Goal: Information Seeking & Learning: Learn about a topic

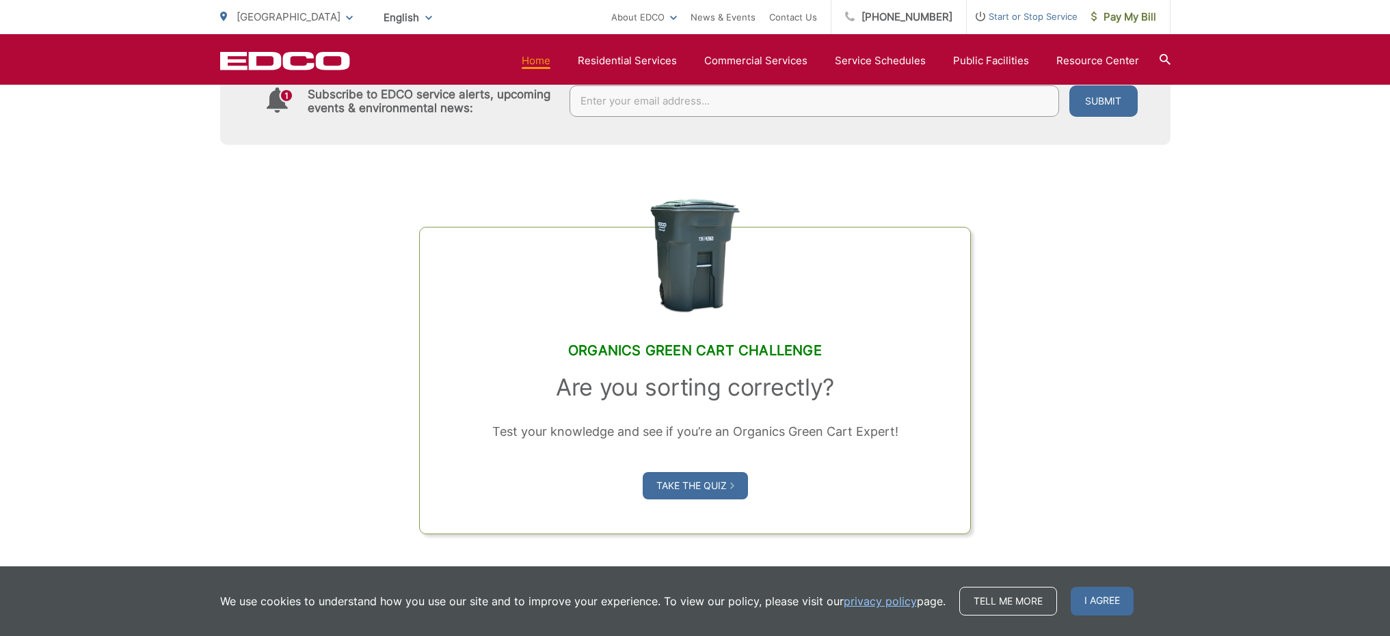
scroll to position [1025, 0]
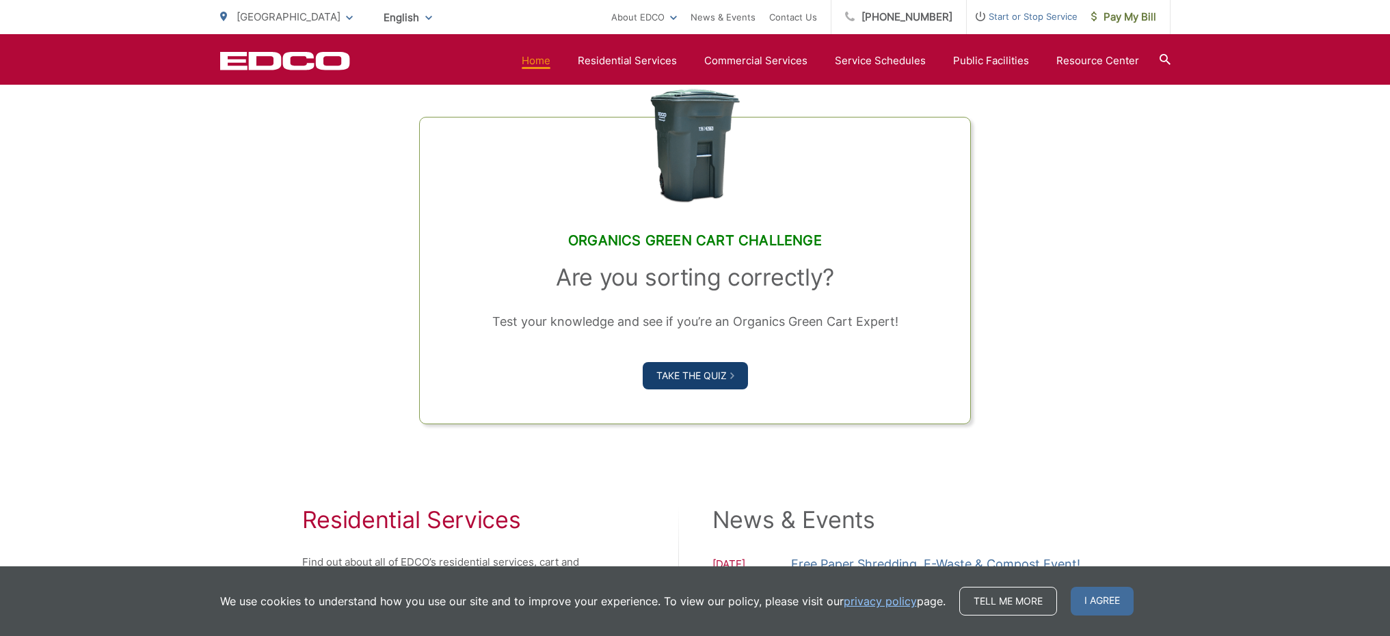
click at [680, 390] on link "Take the Quiz" at bounding box center [695, 375] width 105 height 27
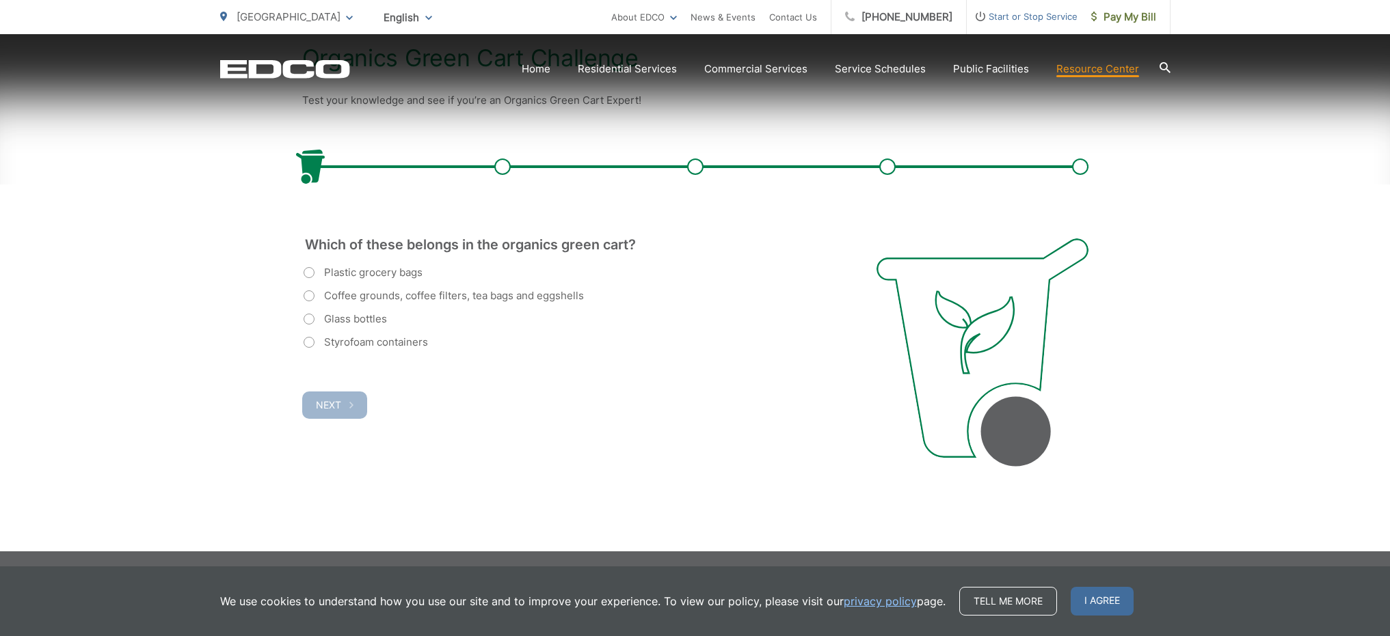
scroll to position [311, 0]
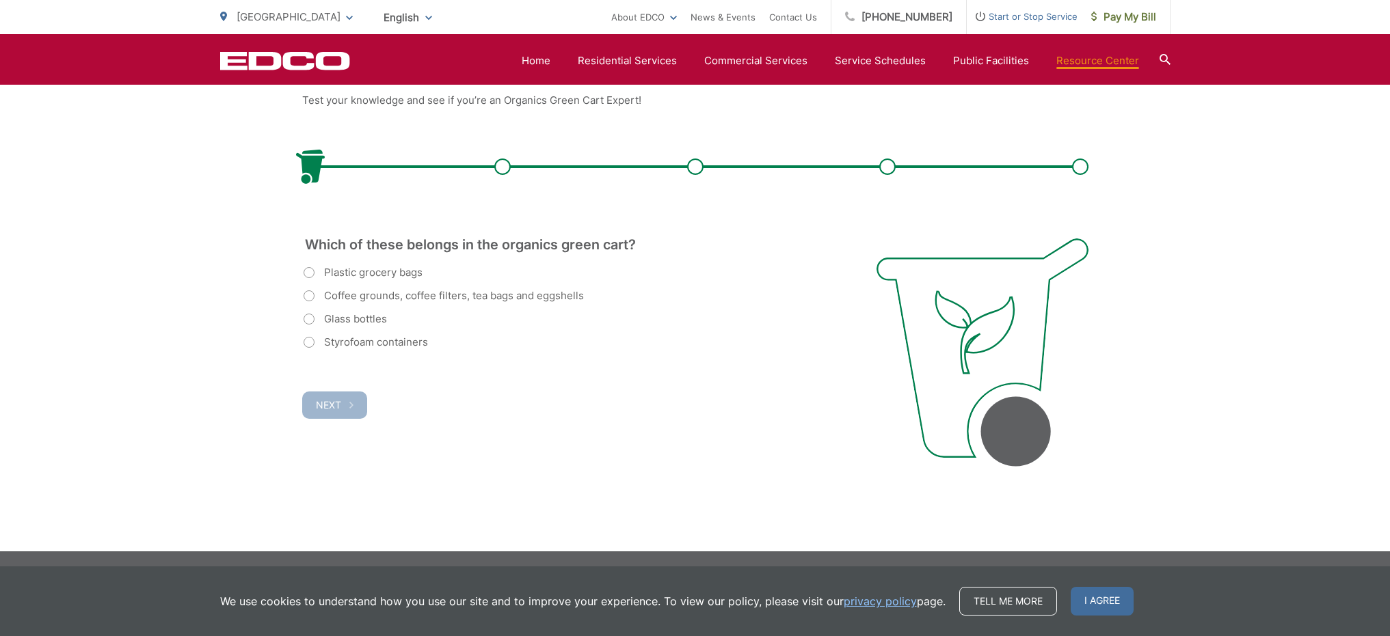
click at [308, 297] on label "Coffee grounds, coffee filters, tea bags and eggshells" at bounding box center [444, 296] width 280 height 16
radio input "true"
click at [327, 401] on span "Next" at bounding box center [328, 405] width 25 height 12
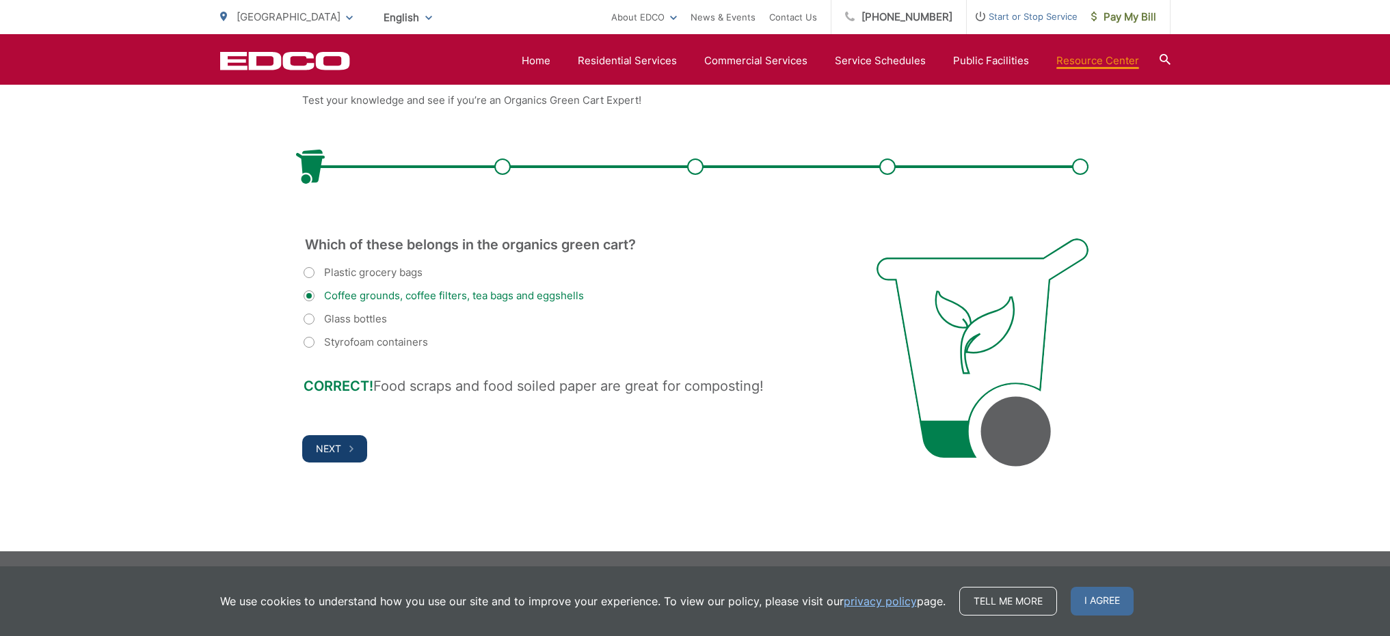
click at [340, 449] on span "Next" at bounding box center [328, 449] width 25 height 12
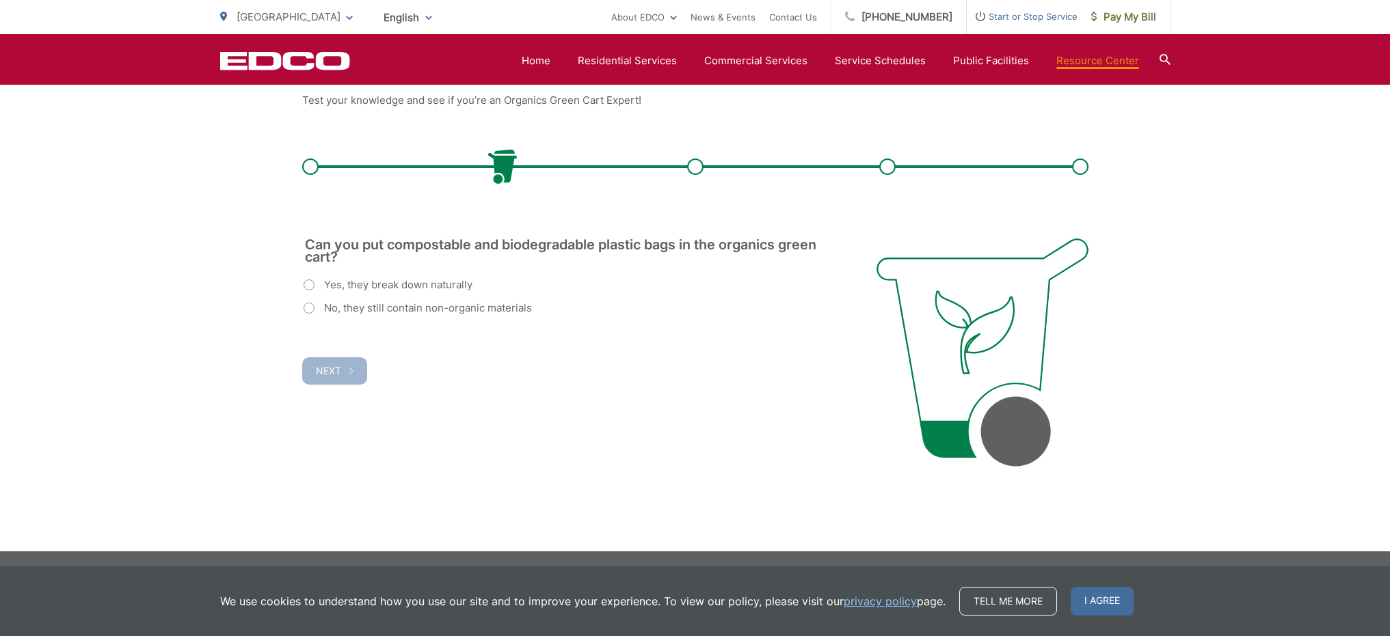
click at [310, 308] on label "No, they still contain non-organic materials" at bounding box center [418, 308] width 228 height 16
radio input "true"
click at [342, 370] on button "Next" at bounding box center [334, 371] width 65 height 27
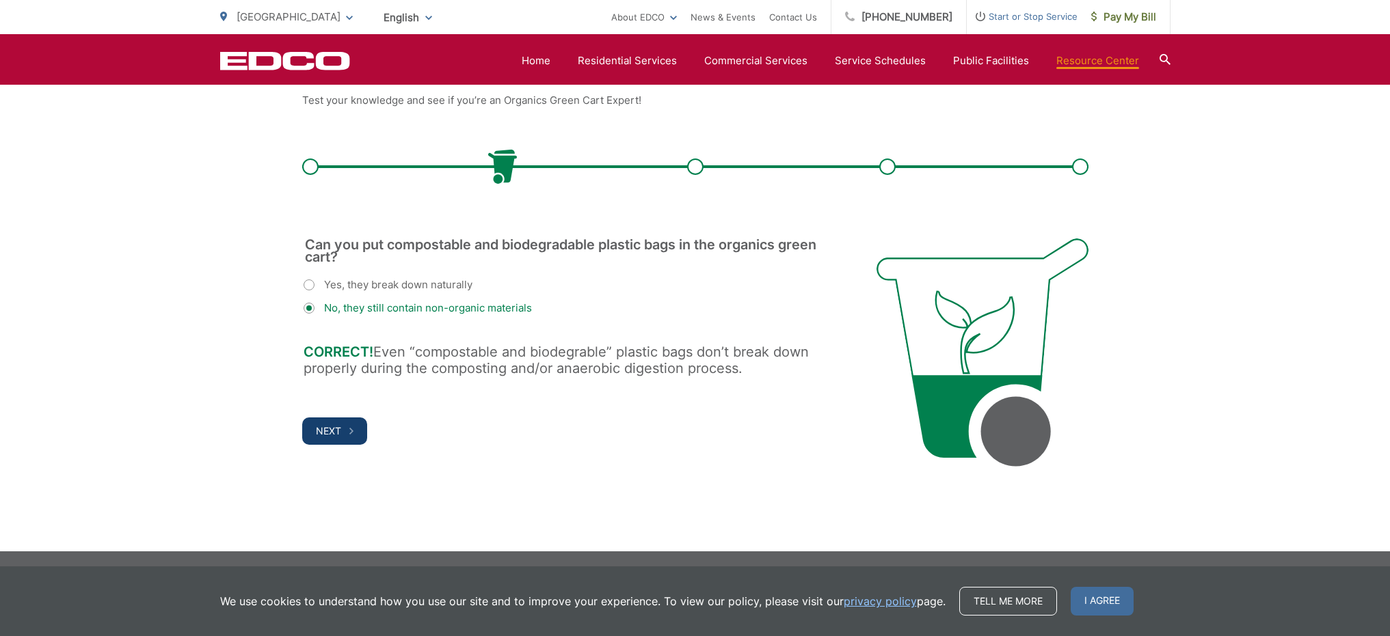
click at [341, 428] on button "Next" at bounding box center [334, 431] width 65 height 27
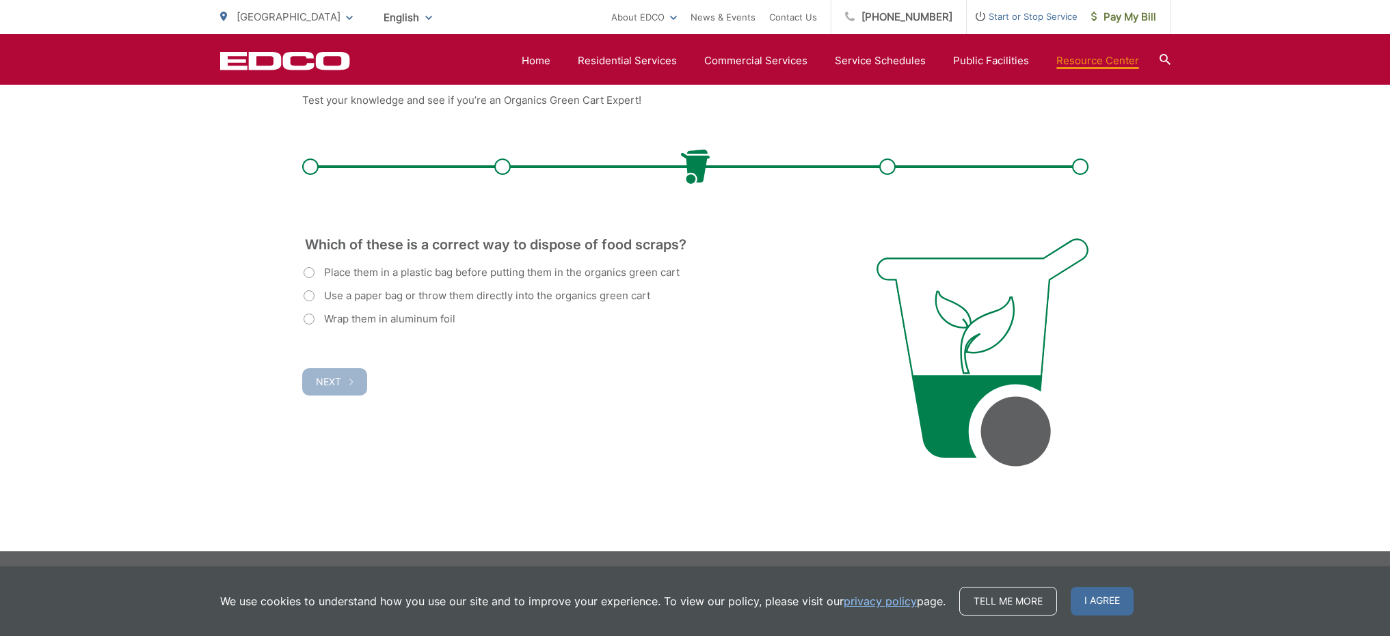
click at [310, 294] on label "Use a paper bag or throw them directly into the organics green cart" at bounding box center [477, 296] width 347 height 16
radio input "true"
click at [334, 380] on span "Next" at bounding box center [328, 382] width 25 height 12
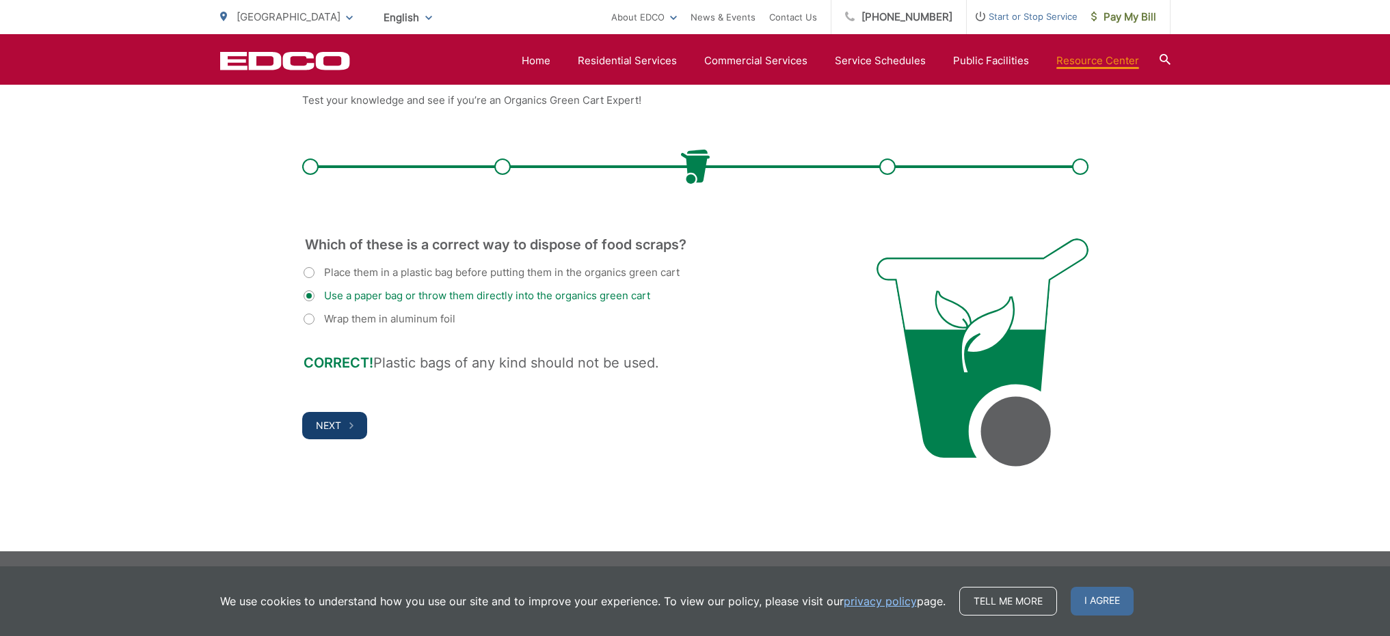
click at [324, 424] on span "Next" at bounding box center [328, 426] width 25 height 12
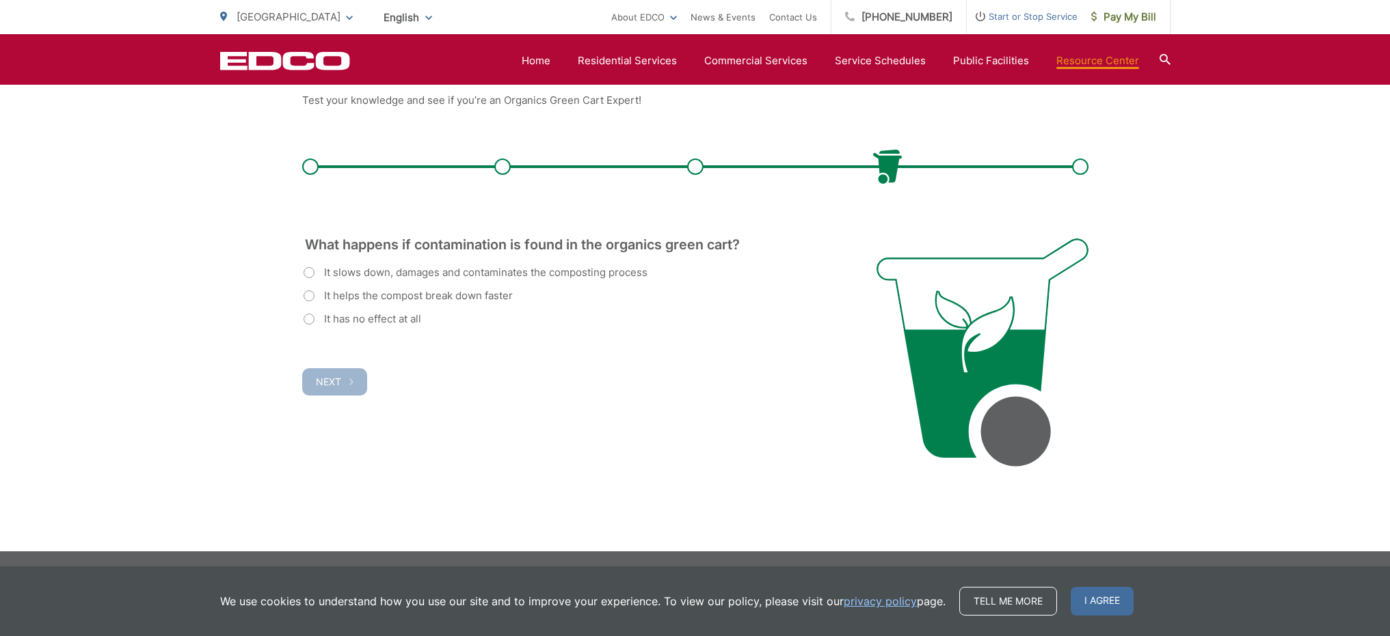
click at [308, 271] on label "It slows down, damages and contaminates the composting process" at bounding box center [476, 273] width 344 height 16
radio input "true"
click at [338, 384] on span "Next" at bounding box center [328, 382] width 25 height 12
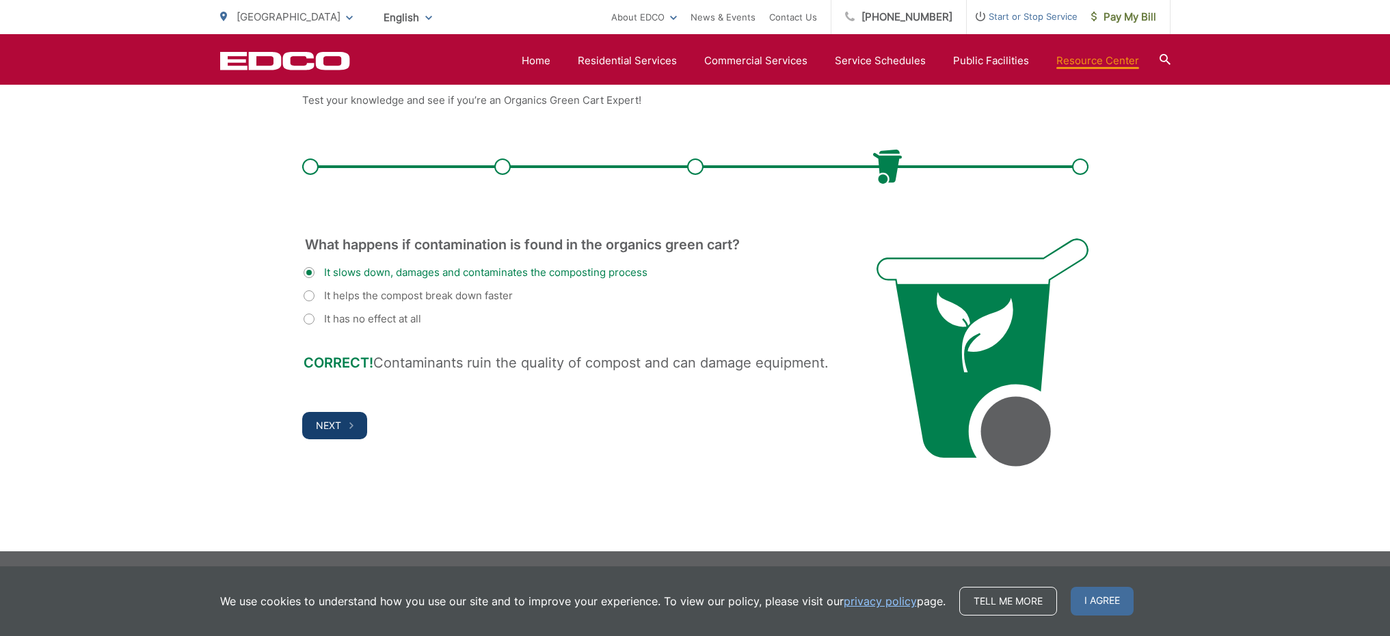
click at [340, 425] on span "Next" at bounding box center [328, 426] width 25 height 12
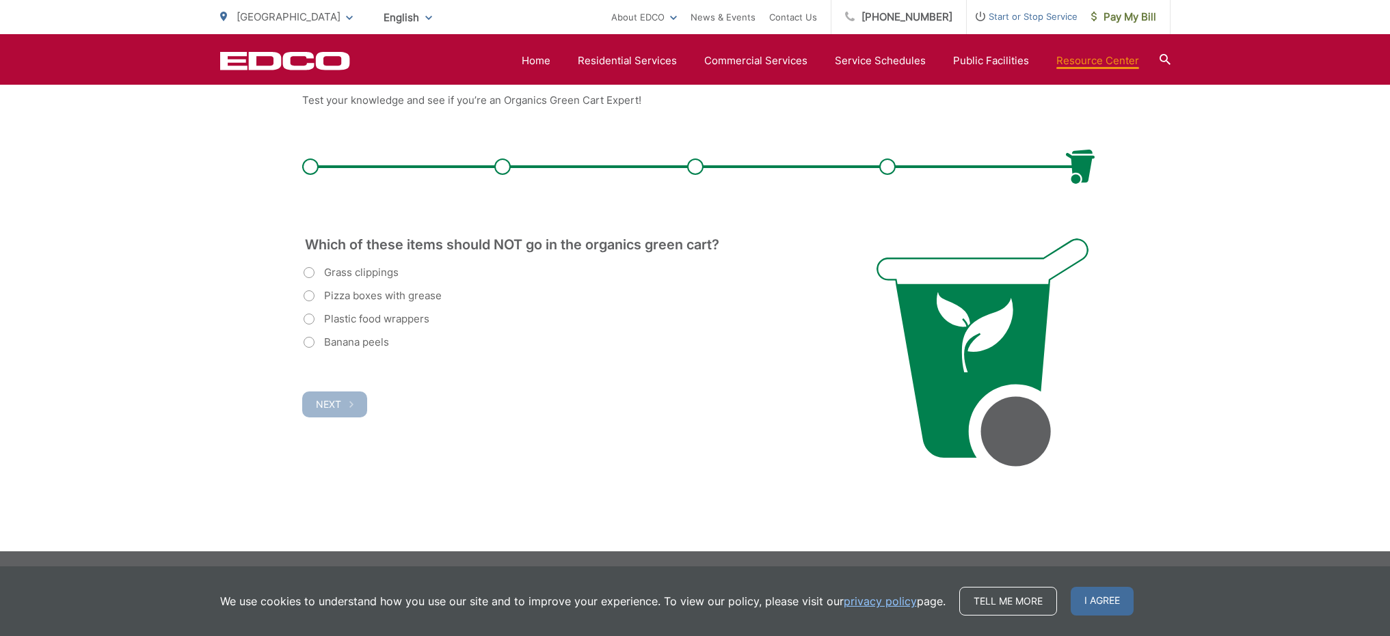
click at [304, 316] on label "Plastic food wrappers" at bounding box center [367, 319] width 126 height 16
radio input "true"
click at [344, 399] on button "Next" at bounding box center [334, 405] width 65 height 26
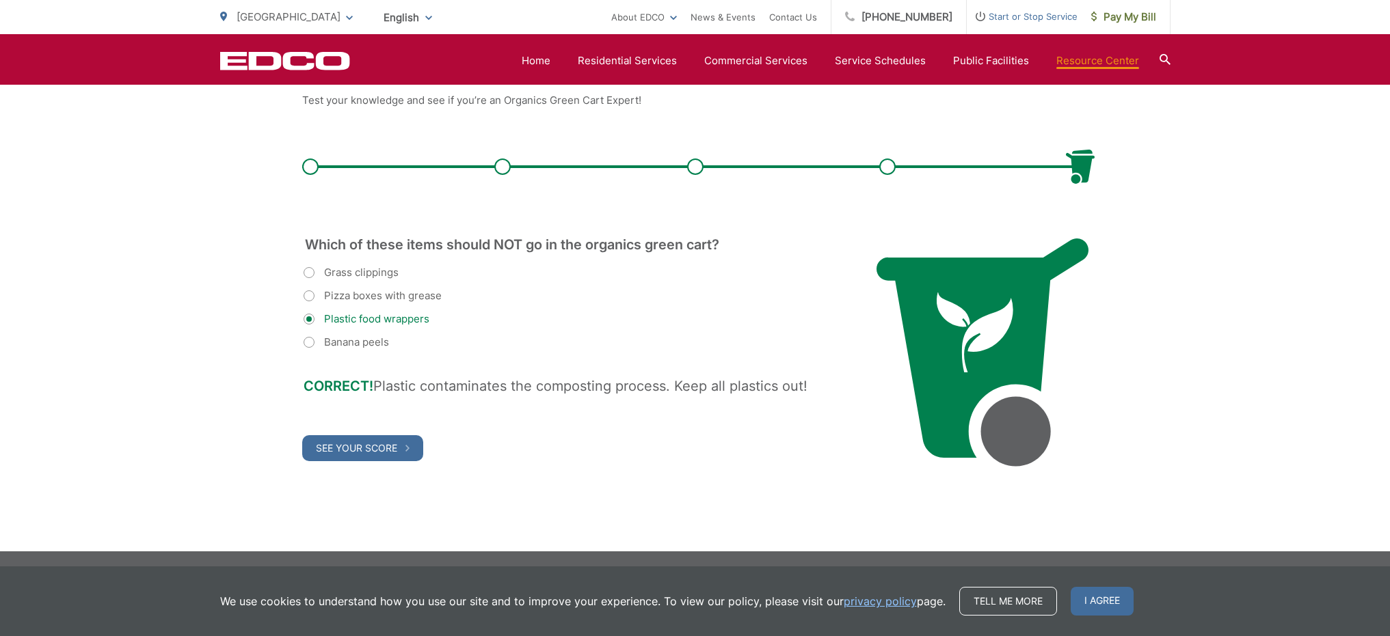
drag, startPoint x: 375, startPoint y: 448, endPoint x: 434, endPoint y: 444, distance: 59.7
click at [375, 448] on span "See Your Score" at bounding box center [356, 448] width 81 height 12
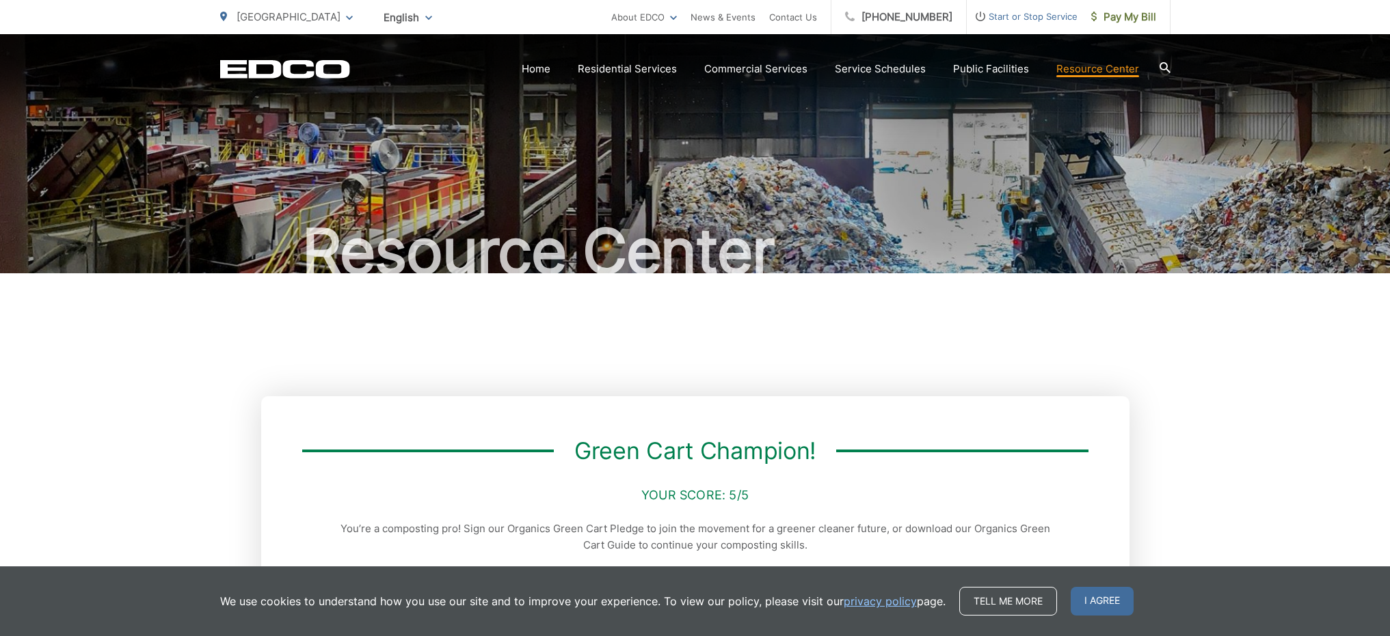
click at [1161, 65] on icon at bounding box center [1164, 67] width 11 height 11
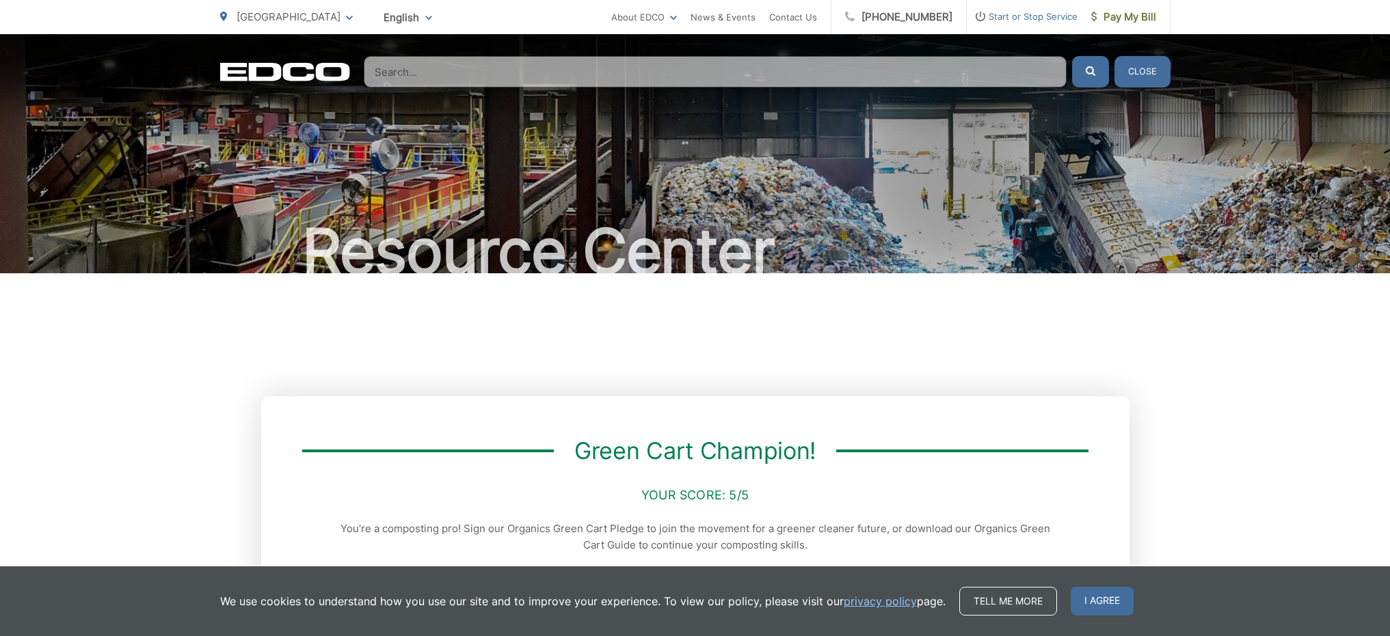
click at [427, 70] on input "Search" at bounding box center [715, 71] width 703 height 31
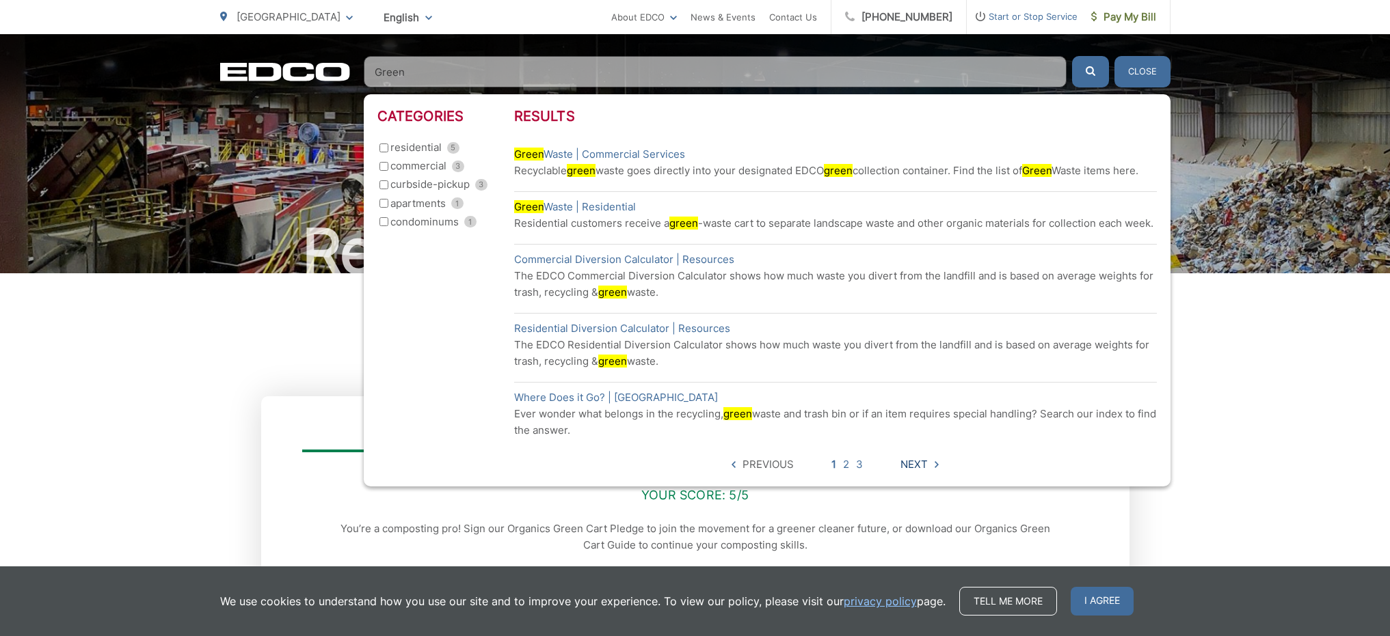
click at [911, 457] on span "Next" at bounding box center [913, 465] width 27 height 16
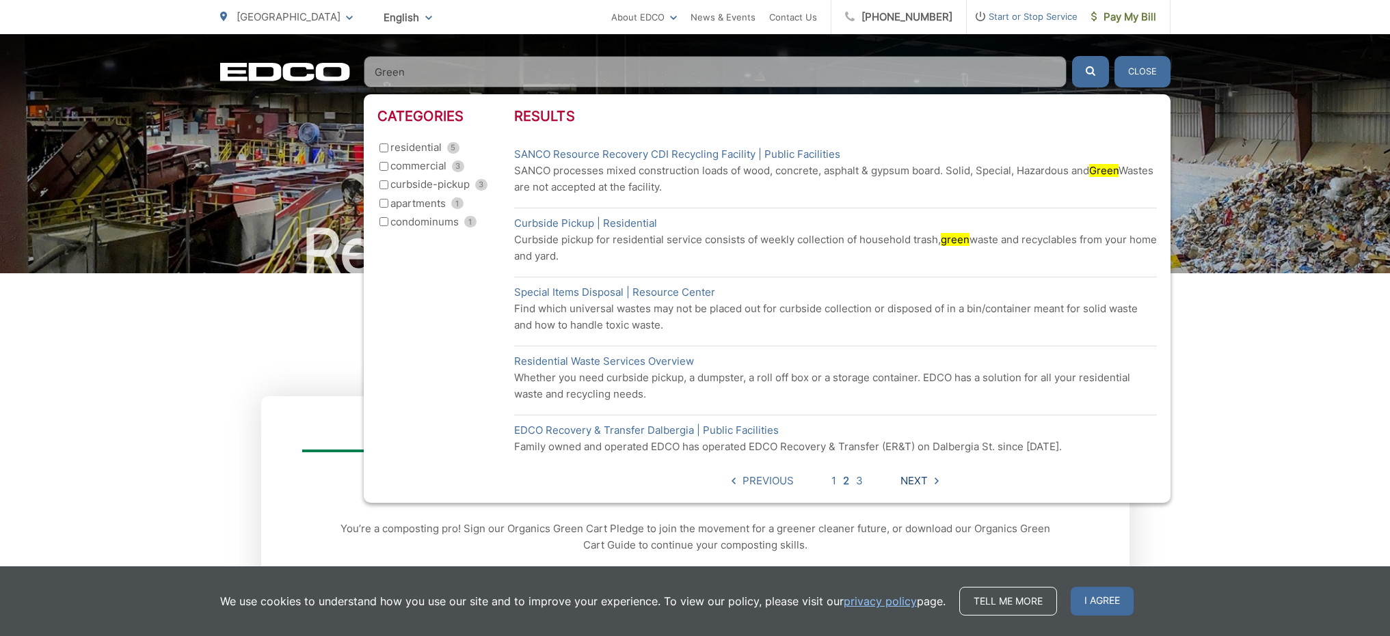
click at [911, 480] on span "Next" at bounding box center [913, 481] width 27 height 16
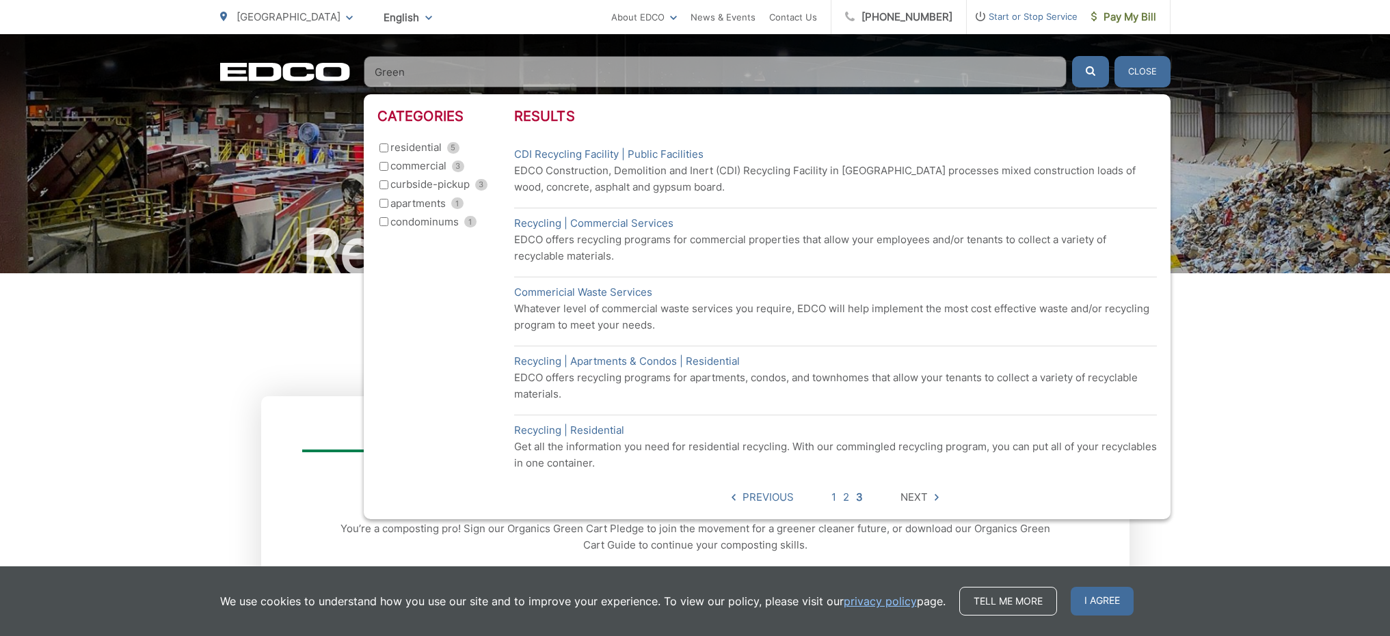
drag, startPoint x: 433, startPoint y: 67, endPoint x: 323, endPoint y: 58, distance: 109.7
click at [323, 58] on div "EDCO Logo Home Residential Services Curbside Pickup Recycling Organic Recycling…" at bounding box center [695, 71] width 950 height 31
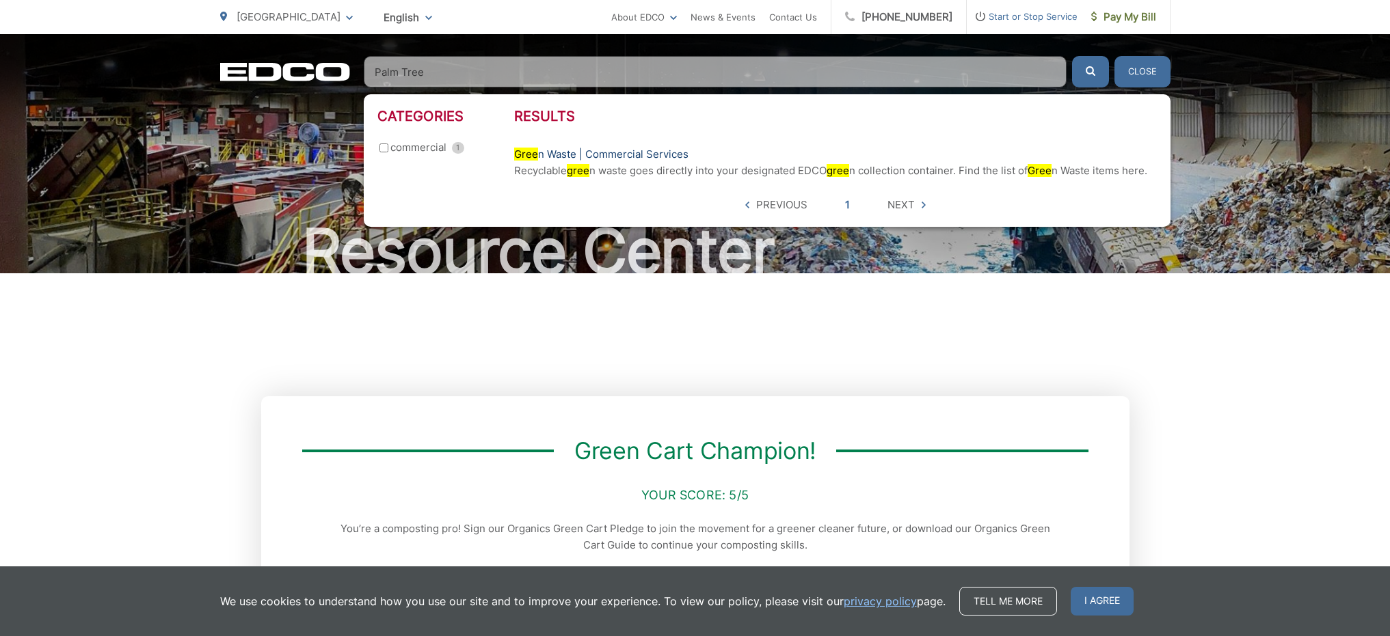
type input "Palm Tree"
click at [550, 152] on link "Gree n Waste | Commercial Services" at bounding box center [601, 154] width 174 height 16
